Goal: Transaction & Acquisition: Purchase product/service

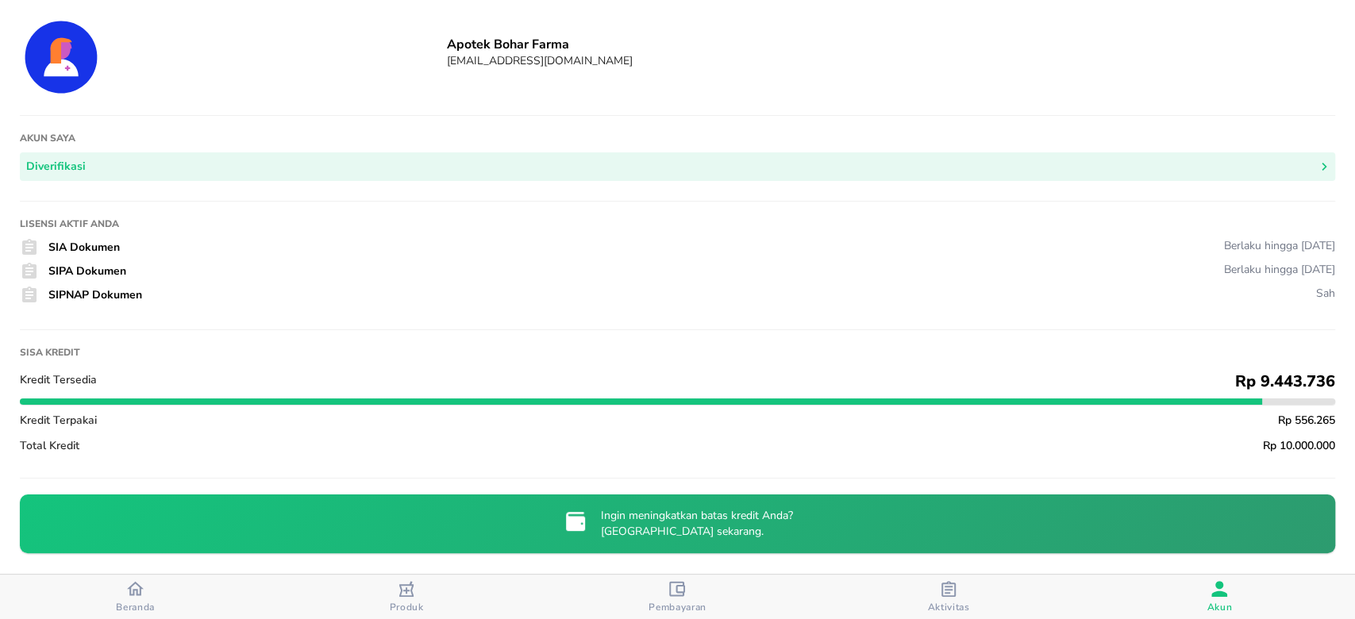
click at [95, 587] on span "Beranda" at bounding box center [135, 596] width 261 height 33
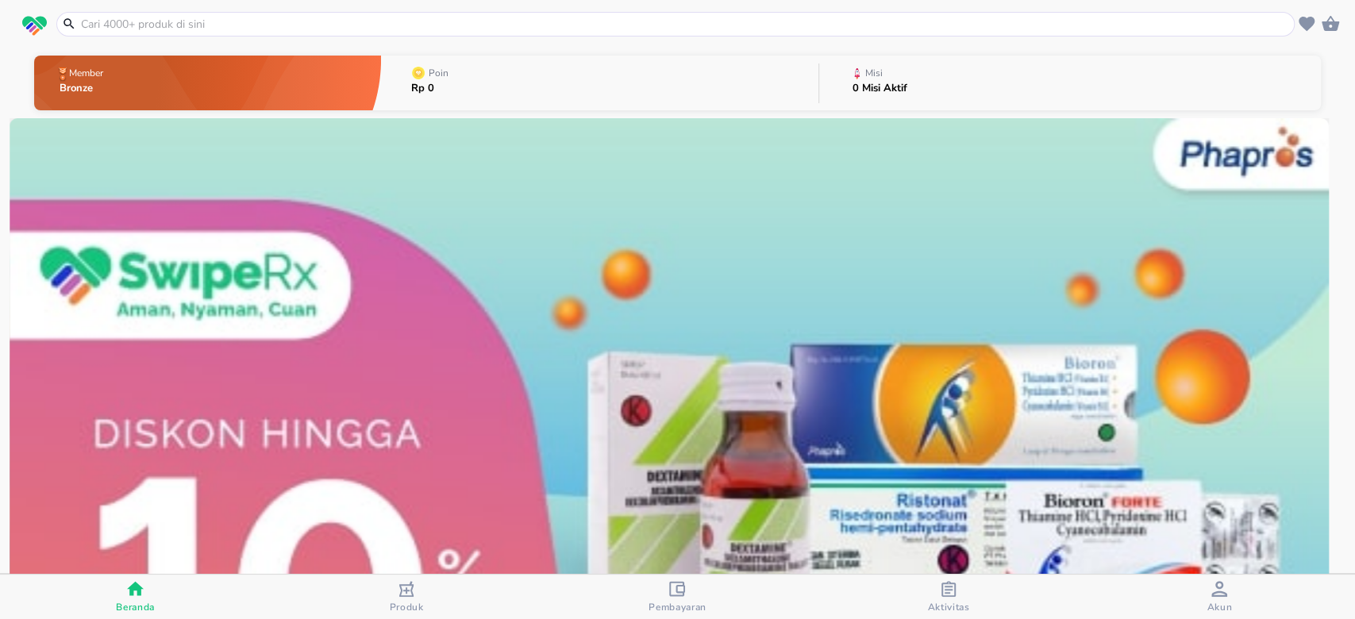
click at [335, 29] on input "text" at bounding box center [684, 24] width 1211 height 17
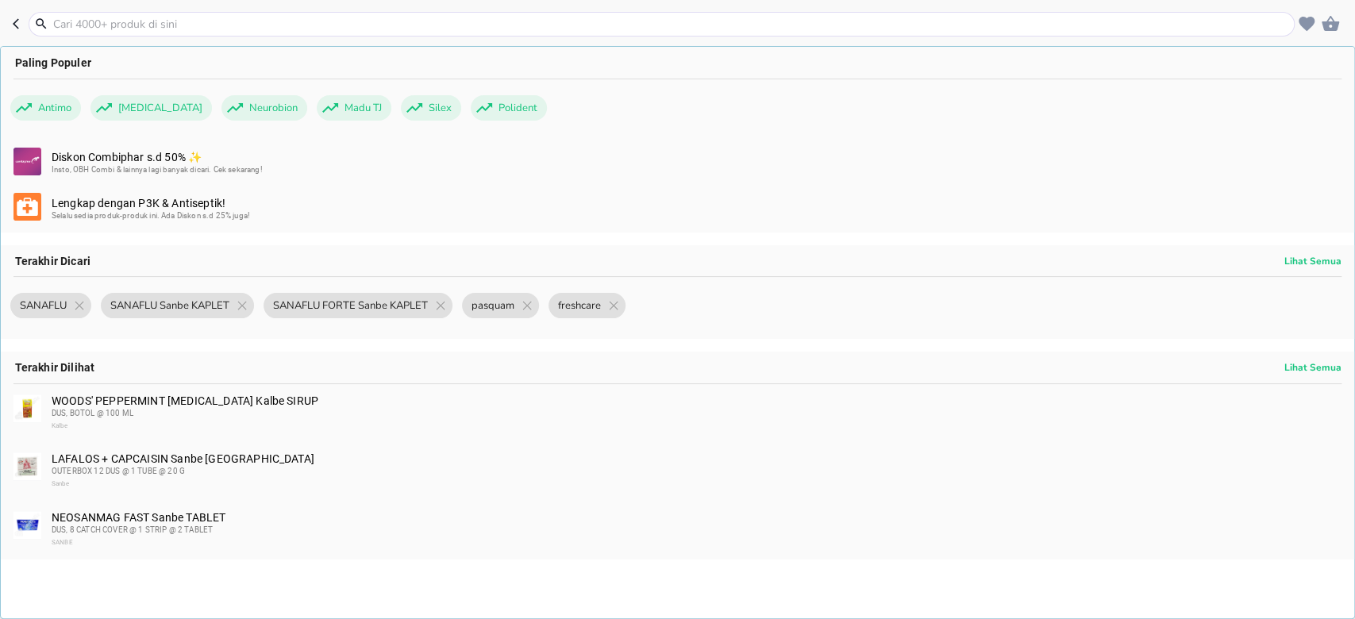
paste input "Amox"
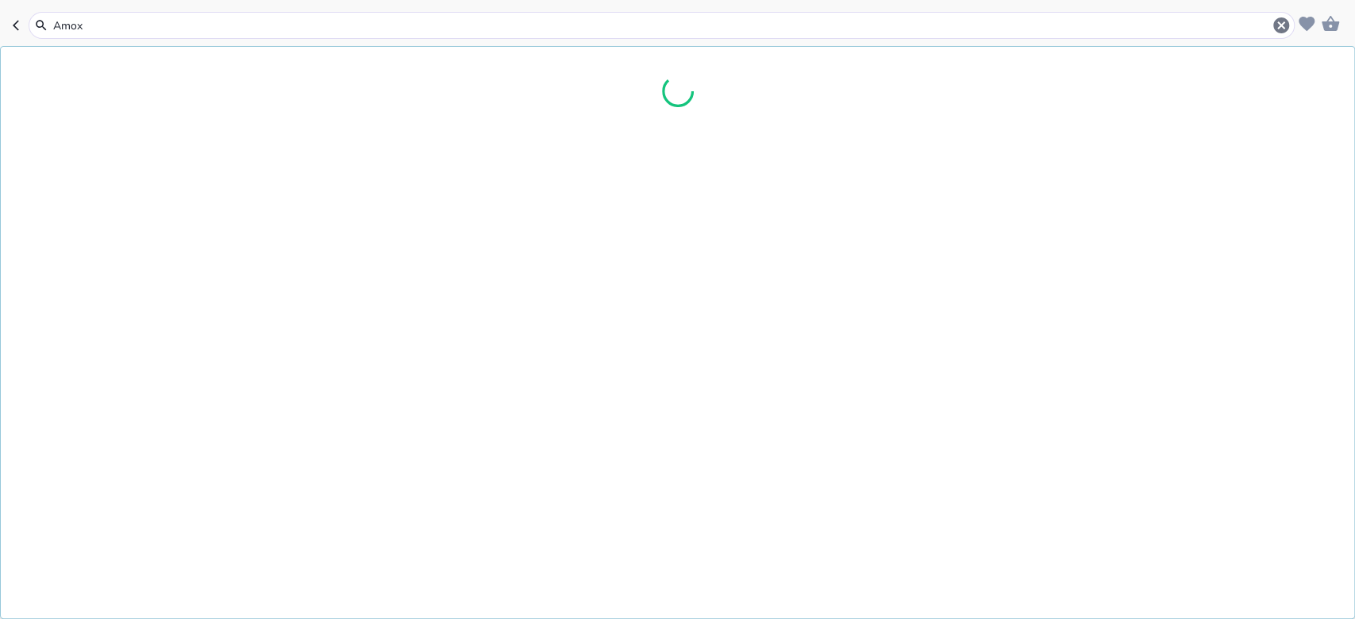
type input "Amox"
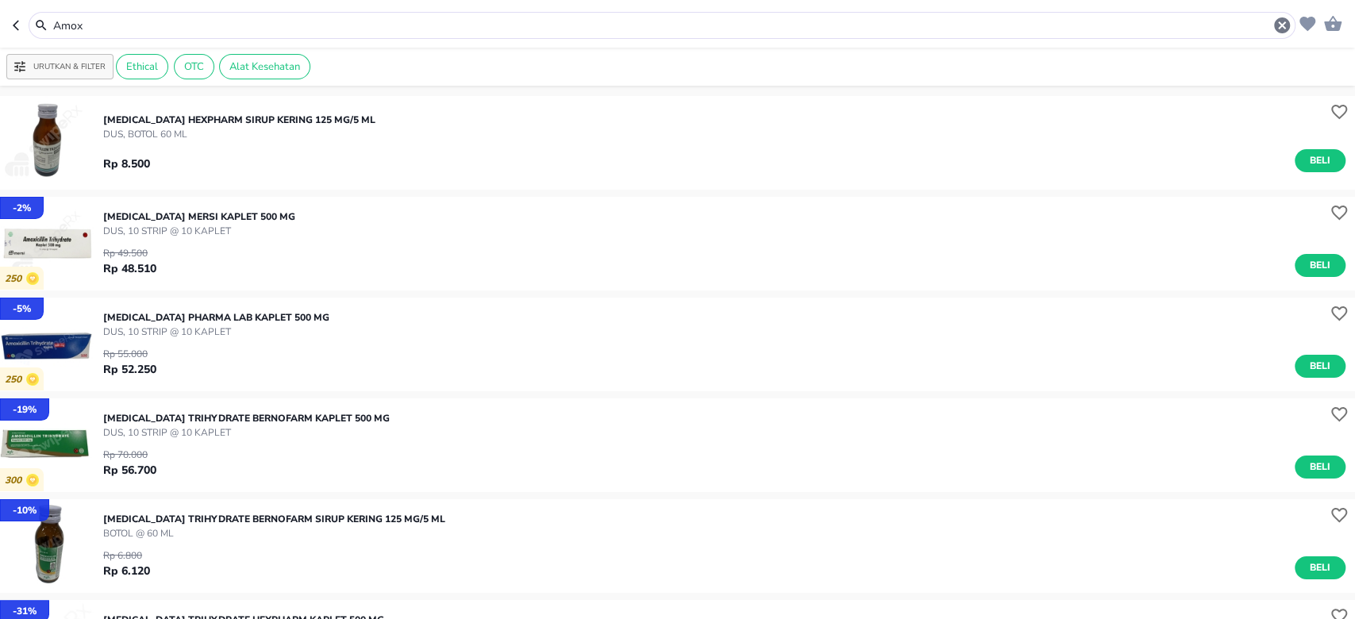
click at [183, 24] on input "Amox" at bounding box center [662, 25] width 1221 height 17
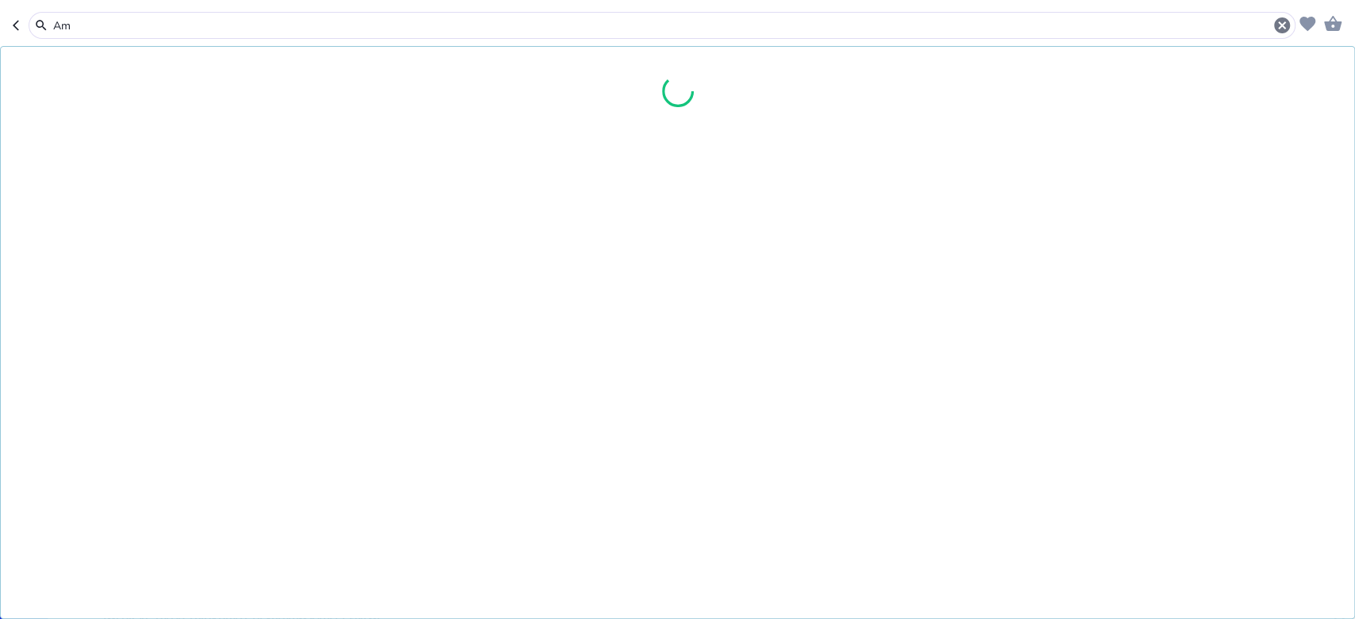
type input "A"
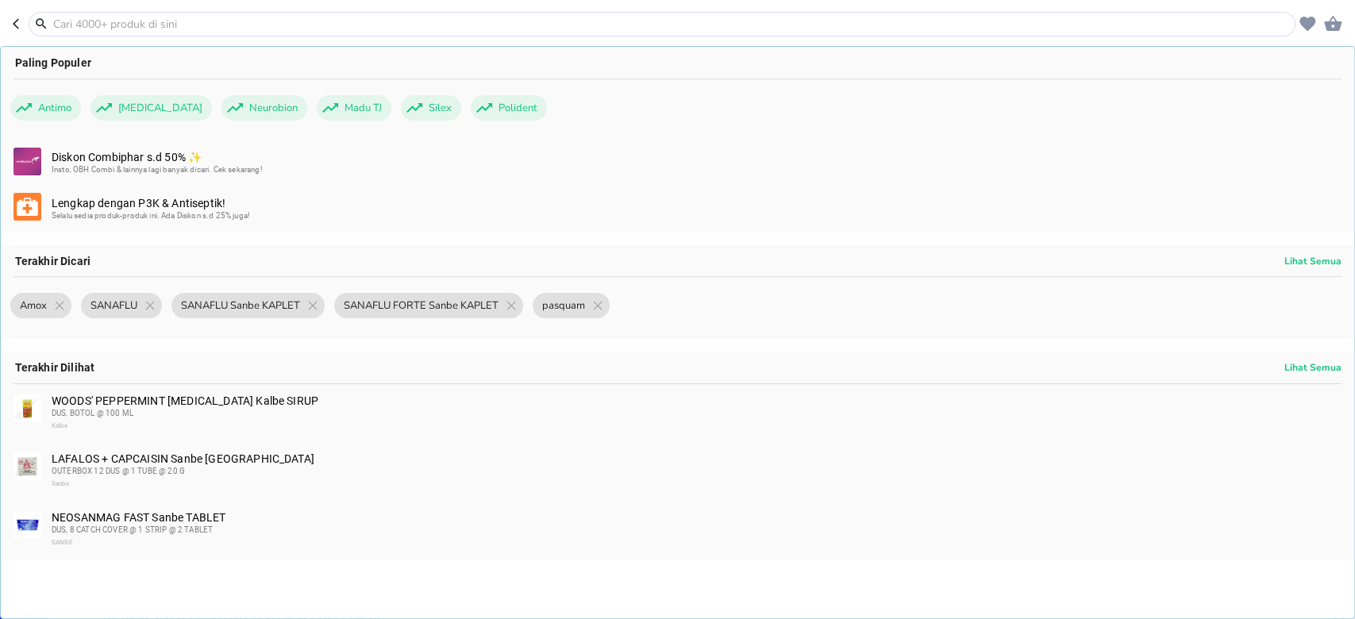
paste input "Amox Hj"
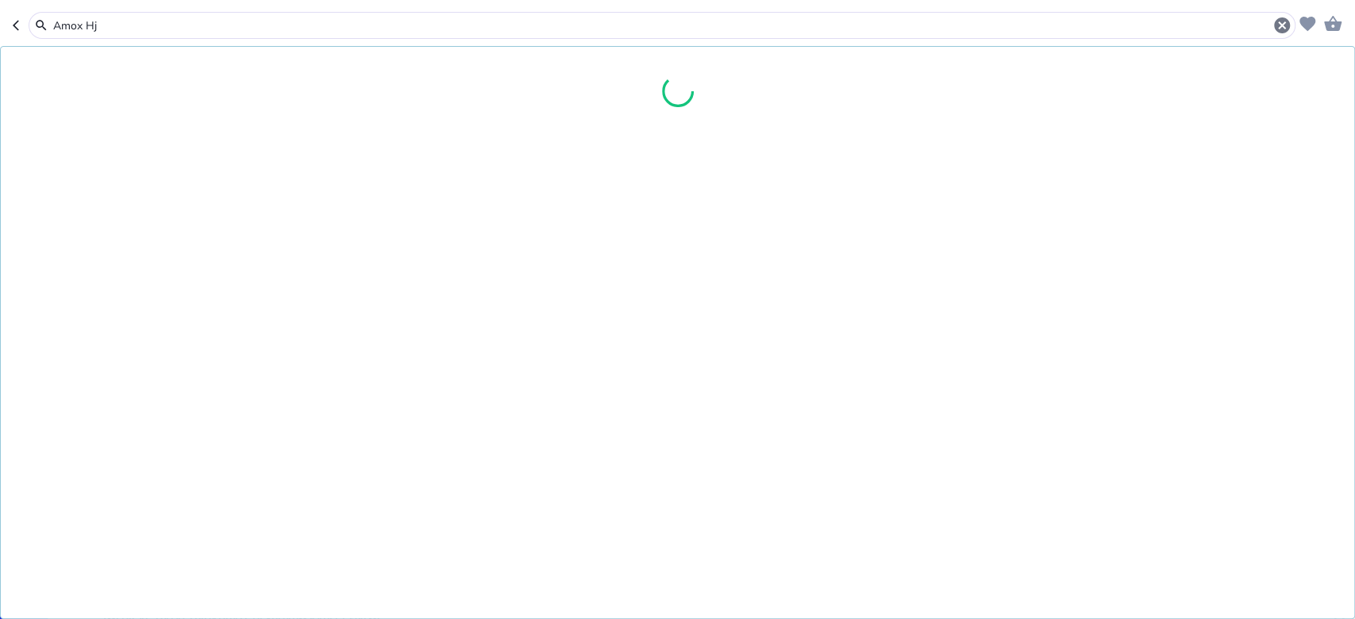
type input "Amox Hj"
